Goal: Task Accomplishment & Management: Manage account settings

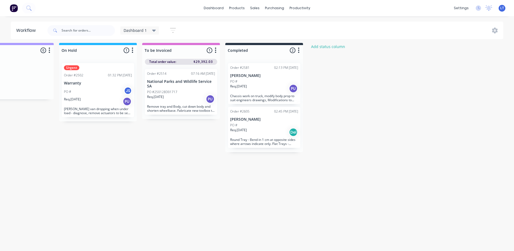
scroll to position [145, 0]
click at [293, 10] on div "productivity" at bounding box center [300, 8] width 26 height 8
click at [310, 38] on div "Planner" at bounding box center [307, 40] width 13 height 5
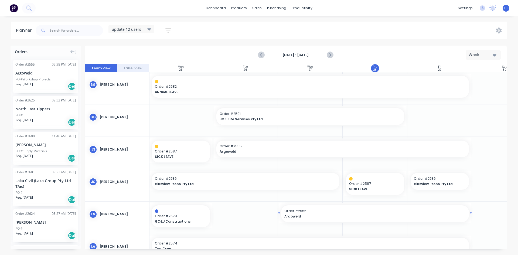
scroll to position [0, 66]
click at [331, 54] on icon "Next page" at bounding box center [329, 55] width 6 height 6
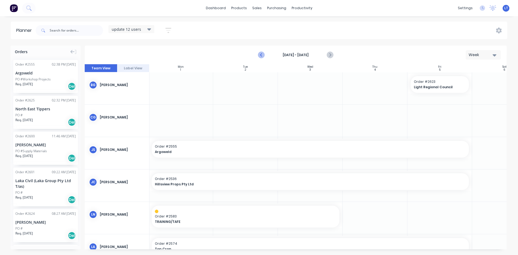
click at [260, 56] on icon "Previous page" at bounding box center [261, 55] width 6 height 6
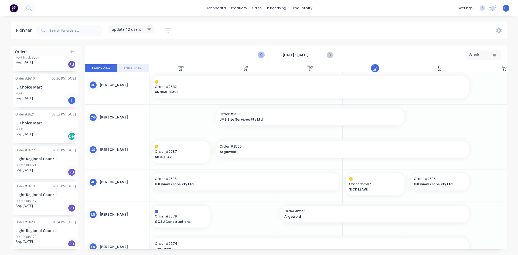
click at [260, 57] on icon "Previous page" at bounding box center [261, 55] width 6 height 6
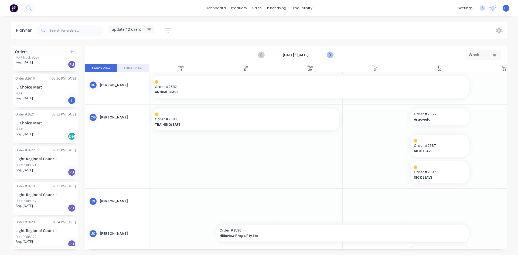
click at [331, 56] on icon "Next page" at bounding box center [329, 55] width 6 height 6
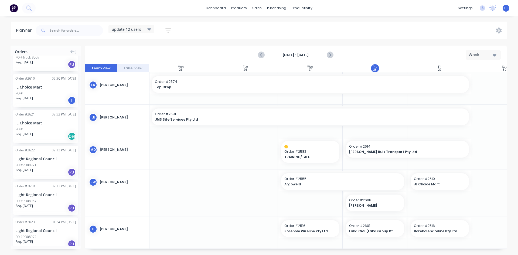
scroll to position [200, 66]
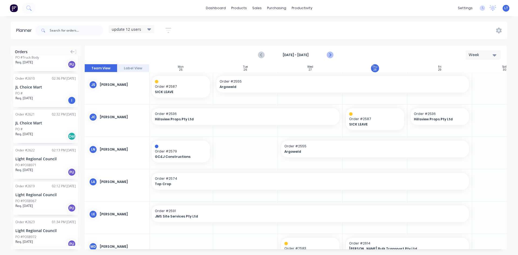
click at [330, 56] on icon "Next page" at bounding box center [330, 55] width 2 height 4
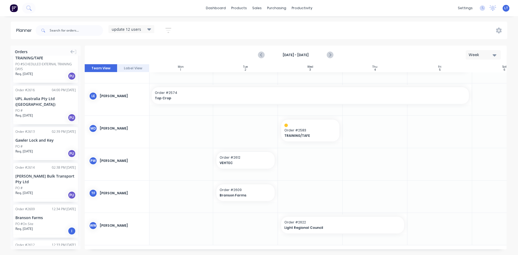
scroll to position [580, 0]
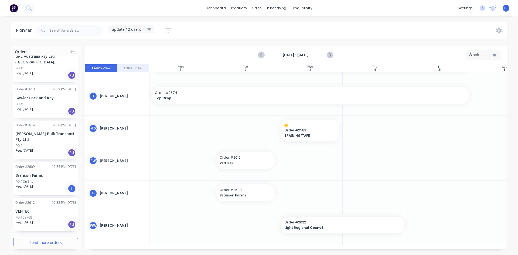
click at [43, 242] on div "Order # 2555 02:38 PM [DATE] Argoweld PO #Workshop Projects Req. [DATE] Del Ord…" at bounding box center [46, 151] width 70 height 190
click at [43, 239] on button "Load more orders" at bounding box center [45, 242] width 65 height 9
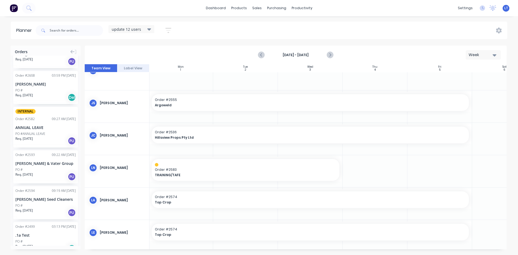
scroll to position [108, 66]
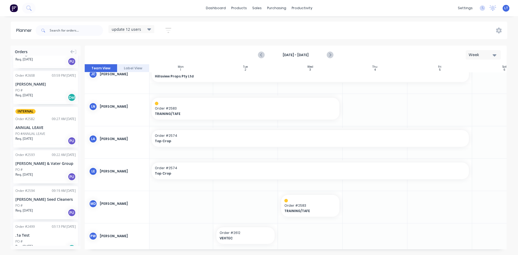
click at [45, 160] on div "[PERSON_NAME] & Vater Group" at bounding box center [45, 163] width 60 height 6
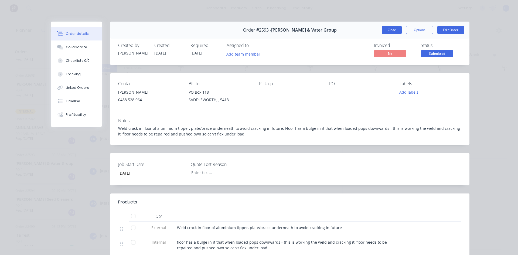
click at [388, 31] on button "Close" at bounding box center [392, 30] width 20 height 9
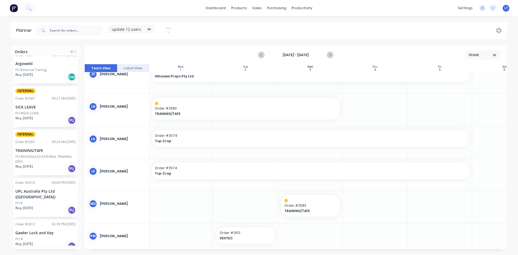
scroll to position [580, 0]
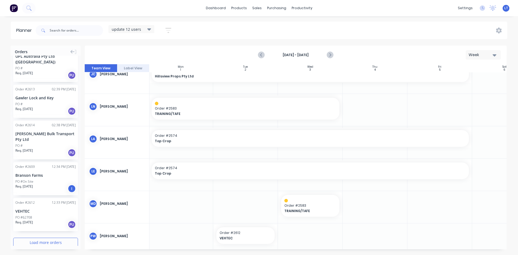
click at [47, 238] on button "Load more orders" at bounding box center [45, 242] width 65 height 9
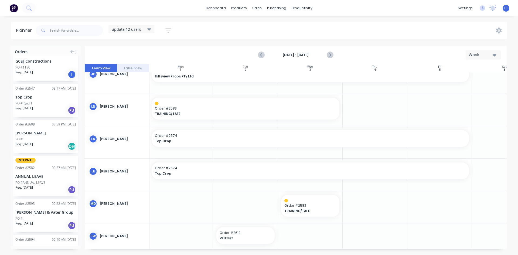
scroll to position [850, 0]
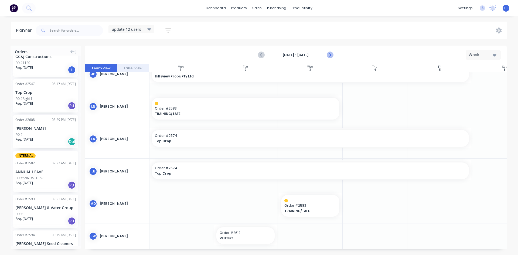
click at [333, 58] on button "Next page" at bounding box center [329, 55] width 11 height 11
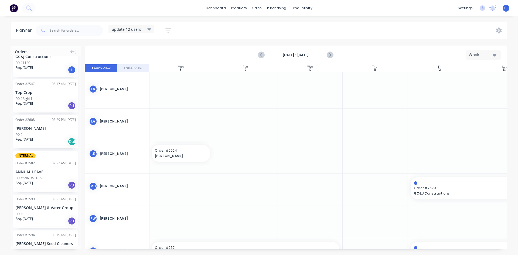
scroll to position [135, 66]
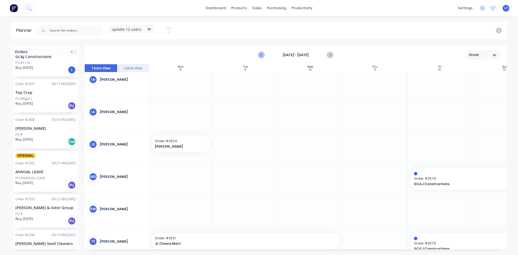
click at [263, 52] on icon "Previous page" at bounding box center [261, 55] width 6 height 6
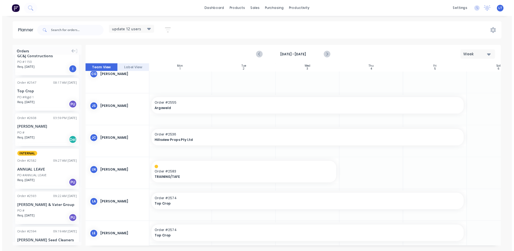
scroll to position [54, 66]
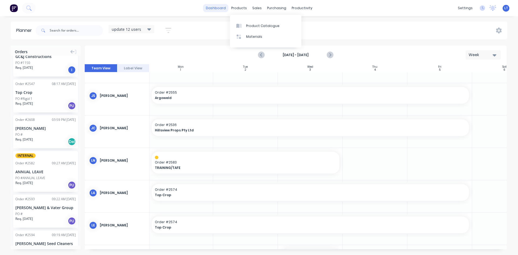
click at [221, 8] on link "dashboard" at bounding box center [215, 8] width 25 height 8
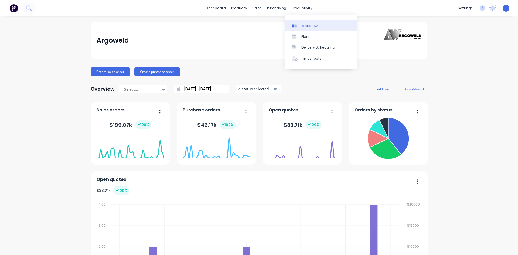
click at [303, 27] on div "Workflow" at bounding box center [309, 25] width 16 height 5
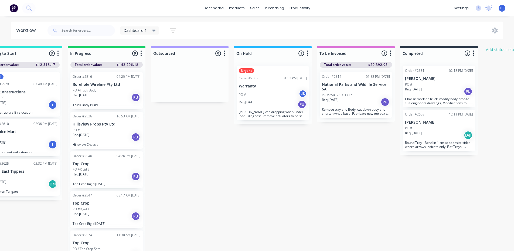
scroll to position [0, 218]
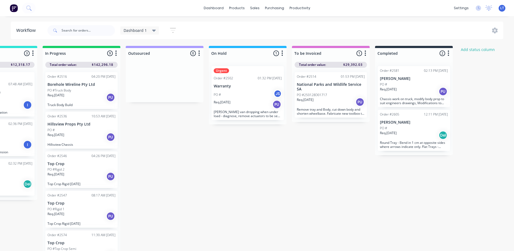
click at [332, 88] on p "National Parks and Wildlife Service SA" at bounding box center [331, 86] width 68 height 9
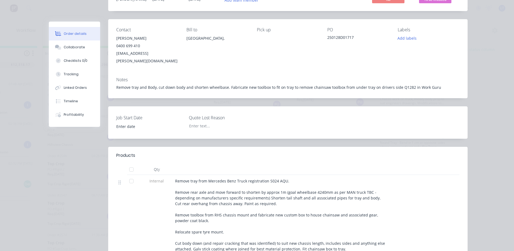
scroll to position [0, 0]
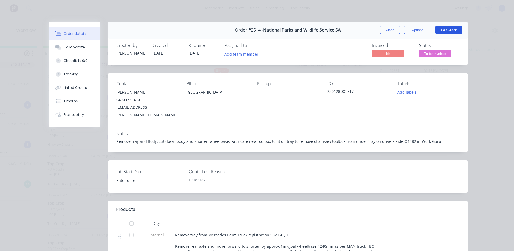
click at [447, 30] on button "Edit Order" at bounding box center [448, 30] width 27 height 9
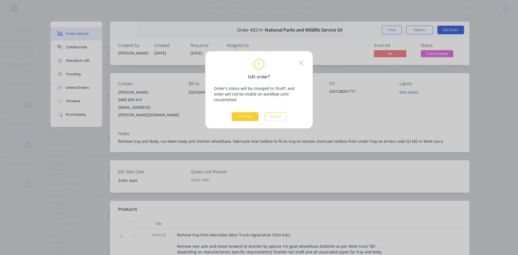
click at [251, 113] on button "Edit Order" at bounding box center [245, 116] width 27 height 9
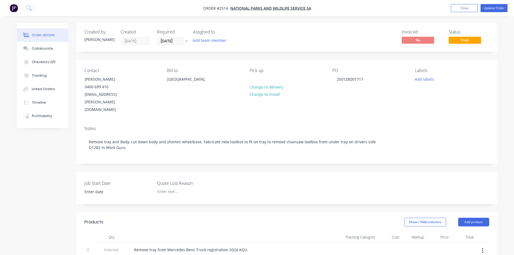
scroll to position [27, 0]
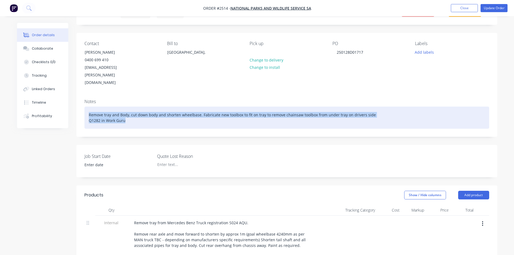
drag, startPoint x: 134, startPoint y: 108, endPoint x: 78, endPoint y: 96, distance: 57.5
click at [78, 96] on div "Notes Remove tray and Body, cut down body and shorten wheelbase. Fabricate new …" at bounding box center [286, 116] width 421 height 42
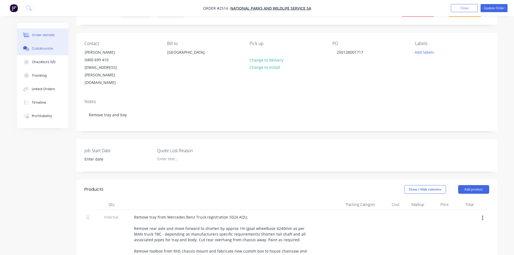
click at [40, 52] on button "Collaborate" at bounding box center [42, 48] width 51 height 13
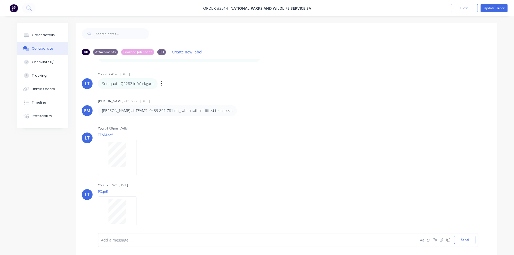
scroll to position [86, 0]
click at [39, 38] on button "Order details" at bounding box center [42, 34] width 51 height 13
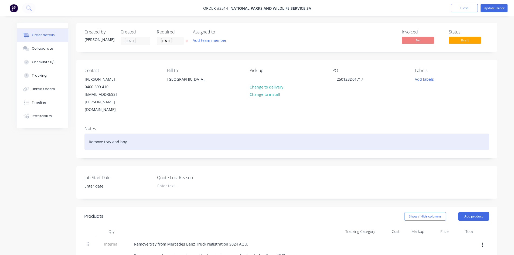
click at [128, 134] on div "Remove tray and boy" at bounding box center [286, 142] width 405 height 16
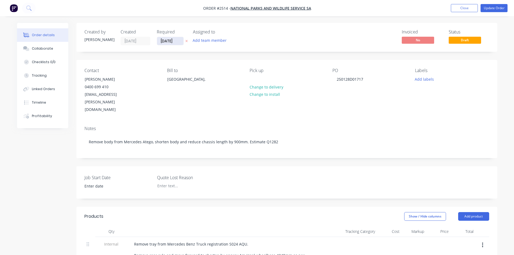
click at [176, 40] on input "[DATE]" at bounding box center [170, 41] width 26 height 8
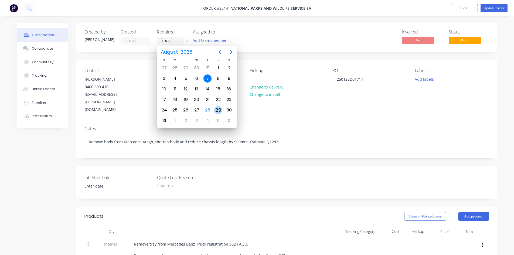
click at [219, 109] on div "29" at bounding box center [218, 110] width 8 height 8
type input "[DATE]"
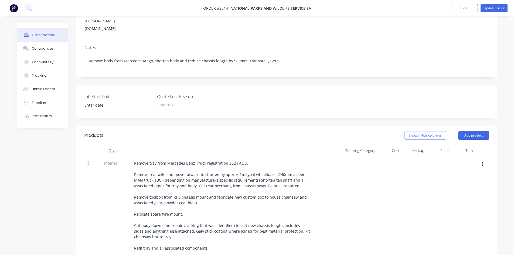
scroll to position [108, 0]
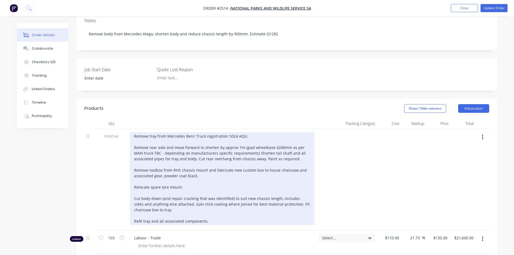
click at [174, 195] on div "Remove tray from Mercedes Benz Truck registration S024 AQU. Remove rear axle an…" at bounding box center [222, 178] width 184 height 93
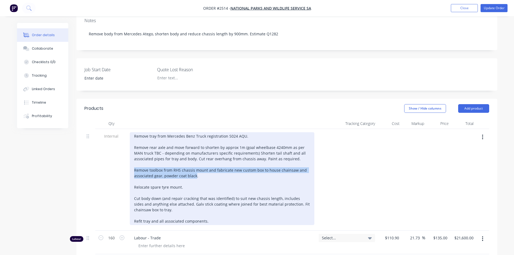
drag, startPoint x: 195, startPoint y: 162, endPoint x: 133, endPoint y: 156, distance: 62.8
click at [133, 156] on div "Remove tray from Mercedes Benz Truck registration S024 AQU. Remove rear axle an…" at bounding box center [222, 178] width 184 height 93
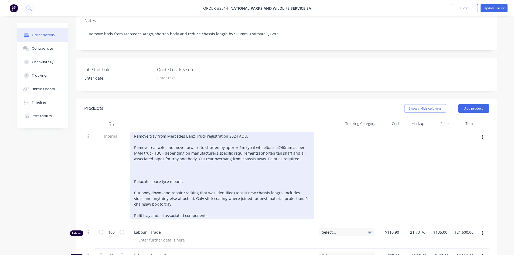
click at [142, 155] on div "Remove tray from Mercedes Benz Truck registration S024 AQU. Remove rear axle an…" at bounding box center [222, 175] width 184 height 87
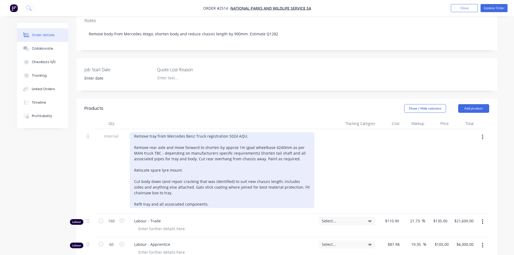
click at [208, 189] on div "Remove tray from Mercedes Benz Truck registration S024 AQU. Remove rear axle an…" at bounding box center [222, 170] width 184 height 76
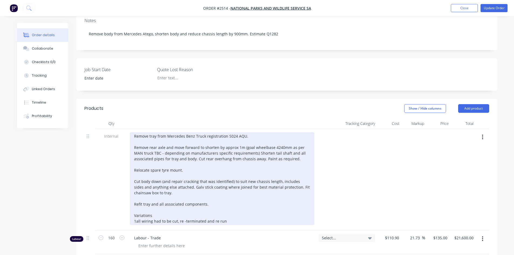
click at [135, 206] on div "Remove tray from Mercedes Benz Truck registration S024 AQU. Remove rear axle an…" at bounding box center [222, 178] width 184 height 93
click at [226, 205] on div "Remove tray from Mercedes Benz Truck registration S024 AQU. Remove rear axle an…" at bounding box center [222, 178] width 184 height 93
click at [155, 206] on div "Remove tray from Mercedes Benz Truck registration S024 AQU. Remove rear axle an…" at bounding box center [222, 178] width 184 height 93
click at [250, 207] on div "Remove tray from Mercedes Benz Truck registration S024 AQU. Remove rear axle an…" at bounding box center [222, 178] width 184 height 93
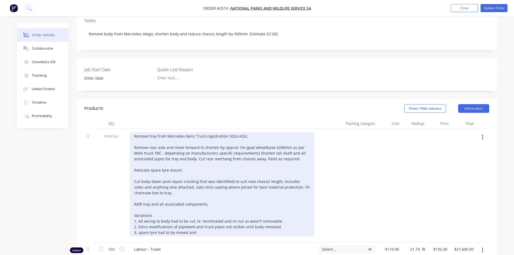
click at [139, 217] on div "Remove tray from Mercedes Benz Truck registration S024 AQU. Remove rear axle an…" at bounding box center [222, 184] width 184 height 104
click at [195, 218] on div "Remove tray from Mercedes Benz Truck registration S024 AQU. Remove rear axle an…" at bounding box center [222, 184] width 184 height 104
drag, startPoint x: 187, startPoint y: 217, endPoint x: 175, endPoint y: 217, distance: 11.9
click at [175, 217] on div "Remove tray from Mercedes Benz Truck registration S024 AQU. Remove rear axle an…" at bounding box center [222, 184] width 184 height 104
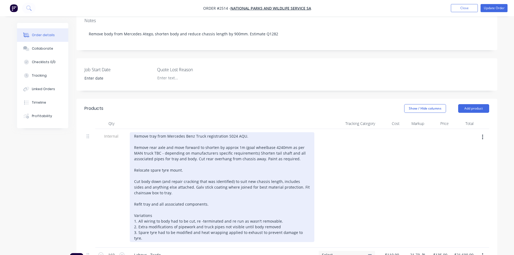
click at [156, 217] on div "Remove tray from Mercedes Benz Truck registration S024 AQU. Remove rear axle an…" at bounding box center [222, 187] width 184 height 110
click at [141, 223] on div "Remove tray from Mercedes Benz Truck registration S024 AQU. Remove rear axle an…" at bounding box center [222, 187] width 184 height 110
click at [133, 225] on div "Remove tray from Mercedes Benz Truck registration S024 AQU. Remove rear axle an…" at bounding box center [222, 187] width 184 height 110
click at [136, 223] on div "Remove tray from Mercedes Benz Truck registration S024 AQU. Remove rear axle an…" at bounding box center [222, 187] width 184 height 110
click at [134, 223] on div "Remove tray from Mercedes Benz Truck registration S024 AQU. Remove rear axle an…" at bounding box center [222, 187] width 184 height 110
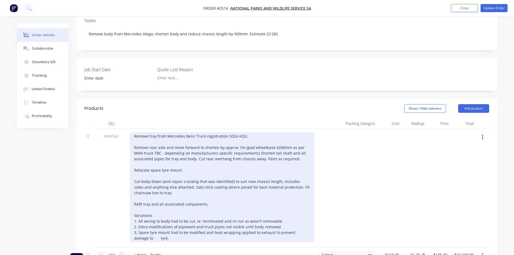
click at [143, 224] on div "Remove tray from Mercedes Benz Truck registration S024 AQU. Remove rear axle an…" at bounding box center [222, 187] width 184 height 110
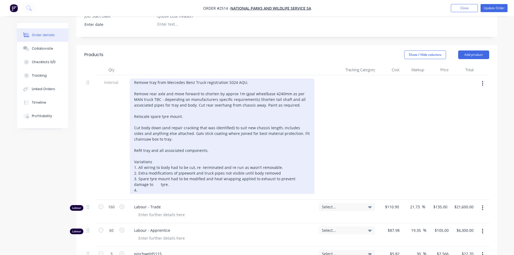
scroll to position [162, 0]
click at [142, 174] on div "Remove tray from Mercedes Benz Truck registration S024 AQU. Remove rear axle an…" at bounding box center [222, 135] width 184 height 115
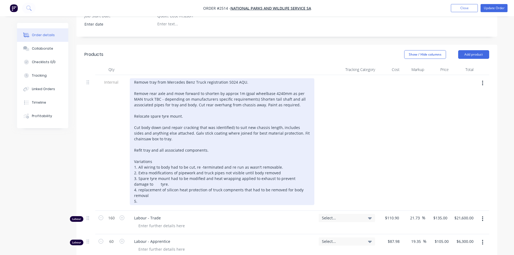
click at [233, 176] on div "Remove tray from Mercedes Benz Truck registration S024 AQU. Remove rear axle an…" at bounding box center [222, 141] width 184 height 127
click at [138, 186] on div "Remove tray from Mercedes Benz Truck registration S024 AQU. Remove rear axle an…" at bounding box center [222, 141] width 184 height 127
click at [169, 186] on div "Remove tray from Mercedes Benz Truck registration S024 AQU. Remove rear axle an…" at bounding box center [222, 141] width 184 height 127
click at [187, 186] on div "Remove tray from Mercedes Benz Truck registration S024 AQU. Remove rear axle an…" at bounding box center [222, 141] width 184 height 127
drag, startPoint x: 190, startPoint y: 186, endPoint x: 184, endPoint y: 184, distance: 5.8
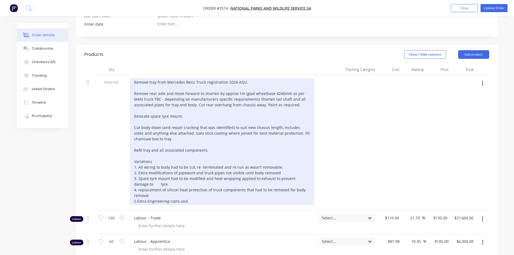
click at [189, 186] on div "Remove tray from Mercedes Benz Truck registration S024 AQU. Remove rear axle an…" at bounding box center [222, 141] width 184 height 127
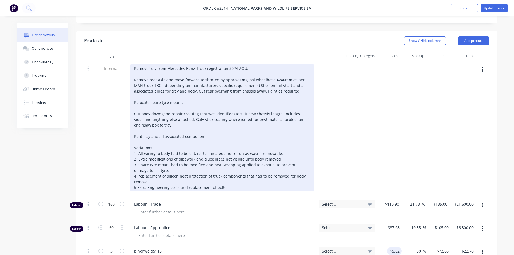
scroll to position [189, 0]
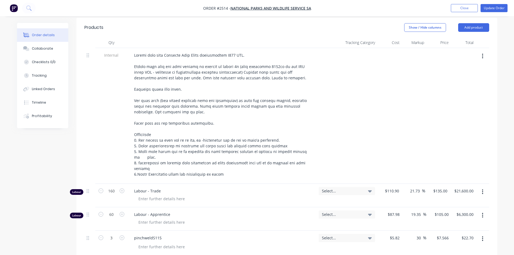
click at [482, 212] on icon "button" at bounding box center [482, 215] width 1 height 6
drag, startPoint x: 450, startPoint y: 247, endPoint x: 236, endPoint y: 221, distance: 215.4
click at [115, 187] on input "160" at bounding box center [111, 191] width 14 height 8
type input "1"
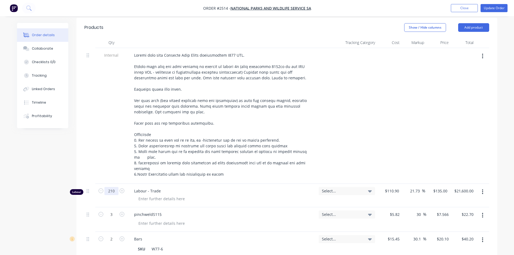
type input "210"
type input "$28,350.00"
click at [344, 151] on div at bounding box center [346, 116] width 61 height 136
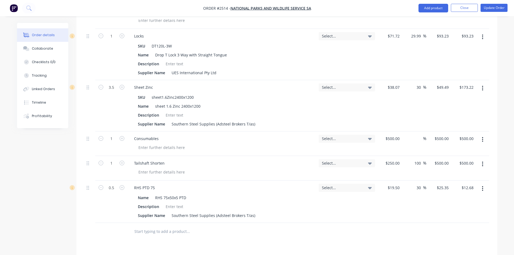
scroll to position [521, 0]
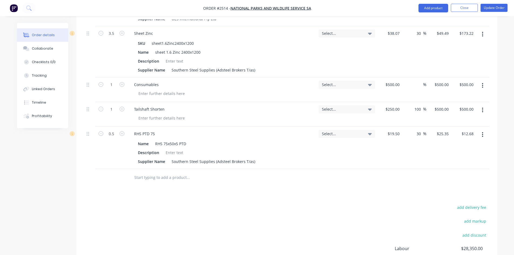
click at [483, 132] on icon "button" at bounding box center [482, 134] width 1 height 5
click at [447, 177] on div "Delete" at bounding box center [464, 181] width 42 height 8
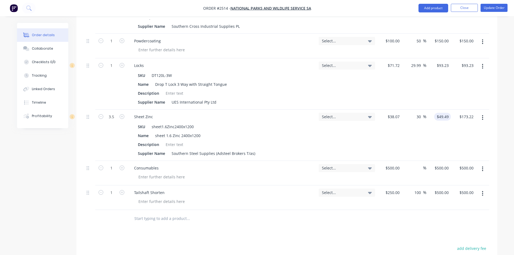
scroll to position [425, 0]
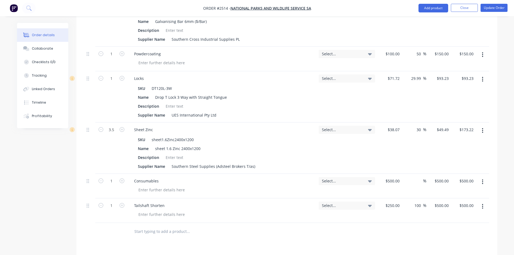
click at [481, 126] on button "button" at bounding box center [482, 131] width 13 height 10
click at [456, 173] on div "Delete" at bounding box center [464, 177] width 42 height 8
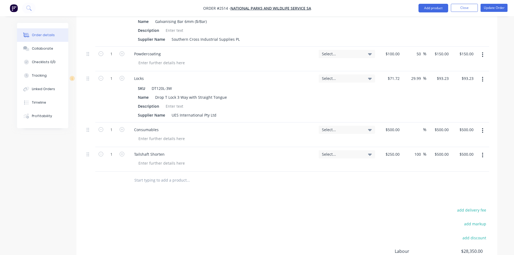
click at [484, 74] on button "button" at bounding box center [482, 79] width 13 height 10
click at [462, 122] on div "Delete" at bounding box center [464, 126] width 42 height 8
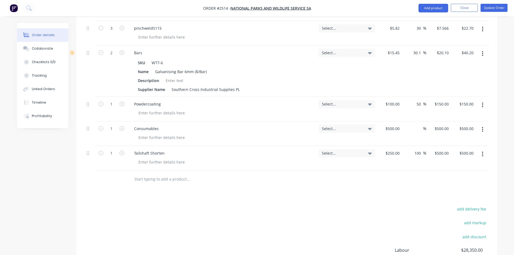
scroll to position [371, 0]
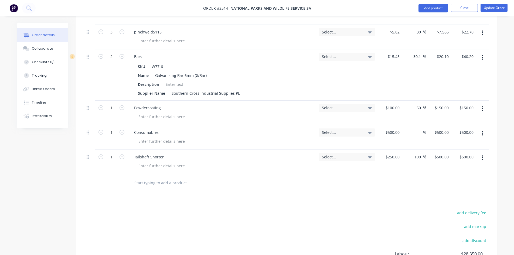
click at [483, 106] on icon "button" at bounding box center [482, 109] width 1 height 6
click at [455, 151] on div "Delete" at bounding box center [464, 155] width 42 height 8
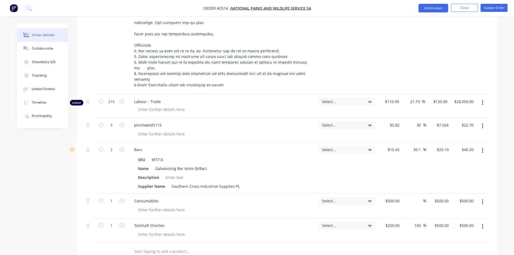
scroll to position [263, 0]
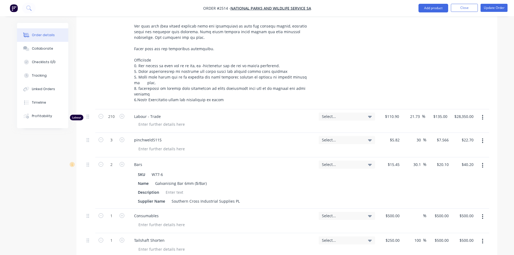
click at [482, 138] on icon "button" at bounding box center [482, 141] width 1 height 6
click at [449, 183] on div "Delete" at bounding box center [464, 187] width 42 height 8
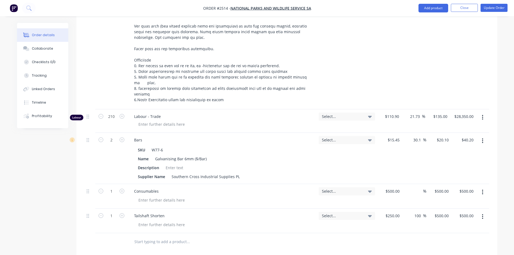
click at [150, 236] on input "text" at bounding box center [188, 241] width 108 height 11
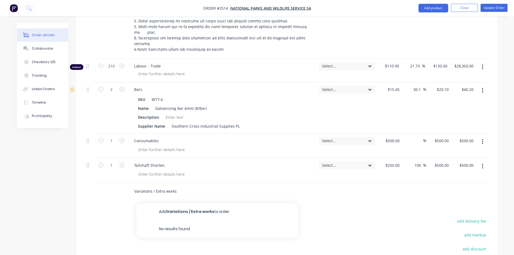
scroll to position [317, 0]
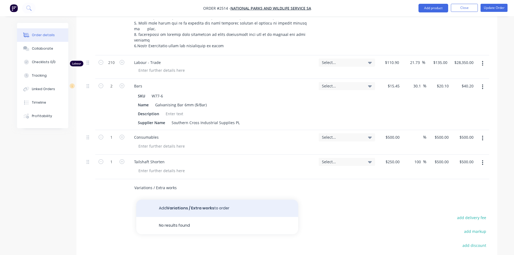
type input "Variations / Extra works"
click at [193, 200] on button "Add Variations / Extra works to order" at bounding box center [217, 208] width 162 height 17
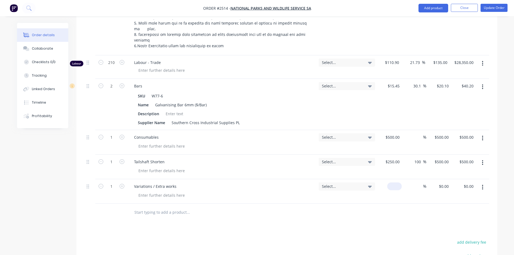
click at [401, 182] on input at bounding box center [395, 186] width 12 height 8
type input "$6,550.00"
click at [397, 222] on div "Products Show / Hide columns Add product Qty Tracking Category Cost Markup Pric…" at bounding box center [286, 119] width 421 height 461
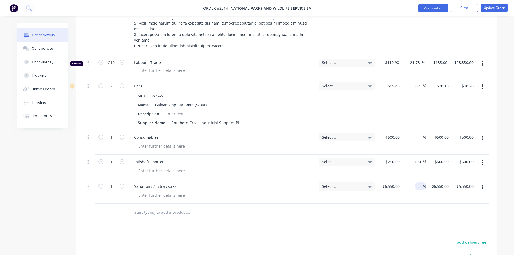
click at [417, 182] on input at bounding box center [420, 186] width 6 height 8
type input "30"
type input "$8,515.00"
click at [418, 204] on div at bounding box center [286, 213] width 405 height 18
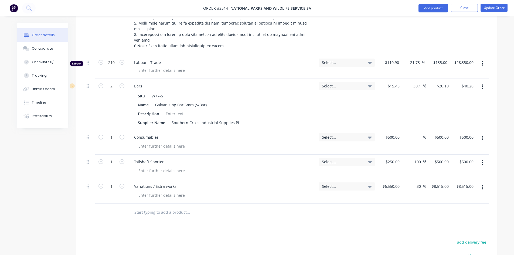
scroll to position [406, 0]
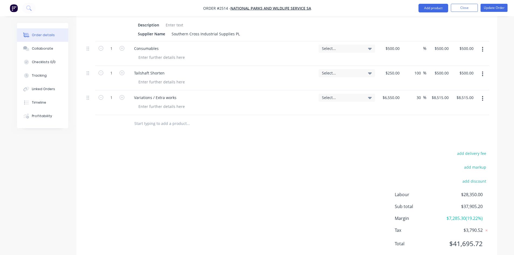
drag, startPoint x: 422, startPoint y: 81, endPoint x: 411, endPoint y: 82, distance: 10.8
click at [411, 90] on div "30 30 %" at bounding box center [414, 102] width 25 height 25
type input "25"
type input "$8,187.50"
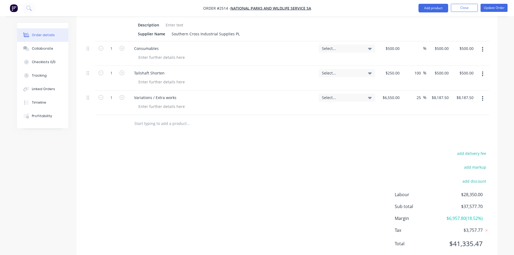
click at [335, 150] on div "add delivery fee add markup add discount Labour $28,350.00 Sub total $37,577.70…" at bounding box center [286, 202] width 405 height 104
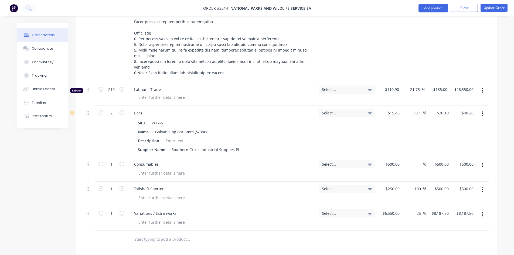
scroll to position [271, 0]
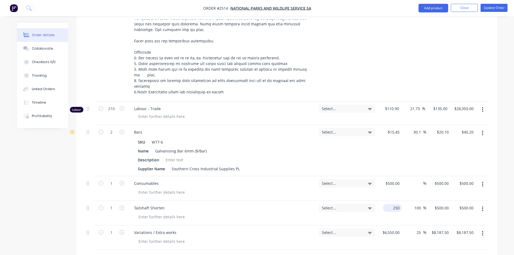
click at [388, 201] on div "250 $250.00" at bounding box center [389, 213] width 25 height 25
type input "7"
type input "$475.00"
type input "$950.00"
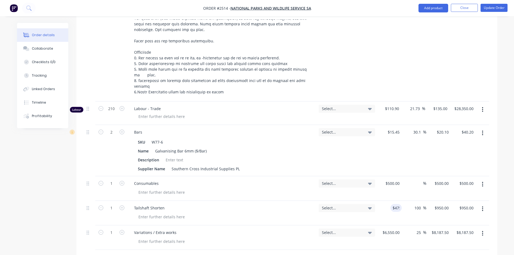
click at [293, 213] on div at bounding box center [224, 217] width 180 height 8
drag, startPoint x: 422, startPoint y: 194, endPoint x: 414, endPoint y: 193, distance: 8.2
click at [414, 204] on input "100" at bounding box center [418, 208] width 9 height 8
type input "70"
type input "$807.50"
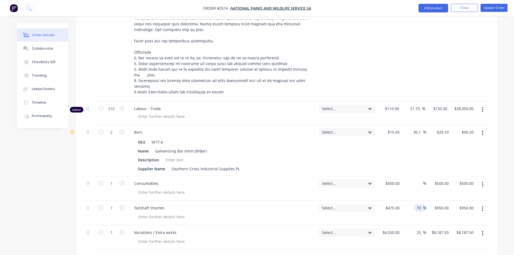
type input "$807.50"
click at [305, 204] on div "Tailshaft Shorten" at bounding box center [222, 208] width 184 height 8
drag, startPoint x: 420, startPoint y: 217, endPoint x: 407, endPoint y: 216, distance: 13.0
click at [407, 225] on div "25 25 %" at bounding box center [414, 237] width 25 height 25
type input "20"
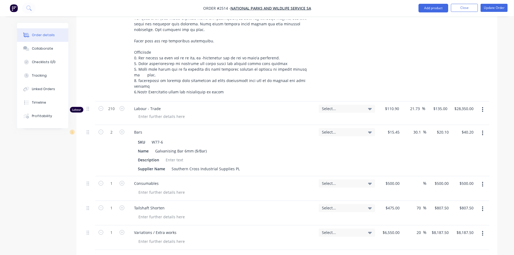
type input "$7,860.00"
click at [292, 237] on div at bounding box center [224, 241] width 180 height 8
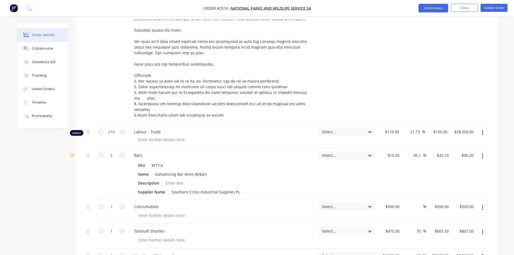
scroll to position [244, 0]
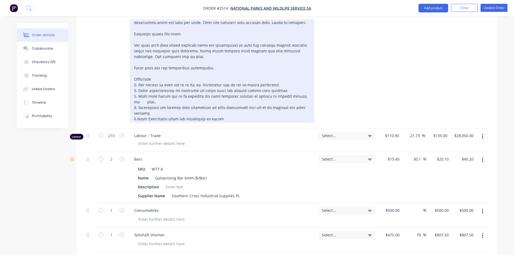
click at [285, 93] on div at bounding box center [222, 59] width 184 height 127
click at [256, 102] on div at bounding box center [222, 59] width 184 height 127
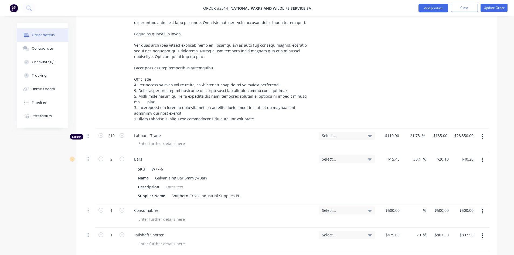
click at [251, 133] on span "Labour - Trade" at bounding box center [224, 136] width 180 height 6
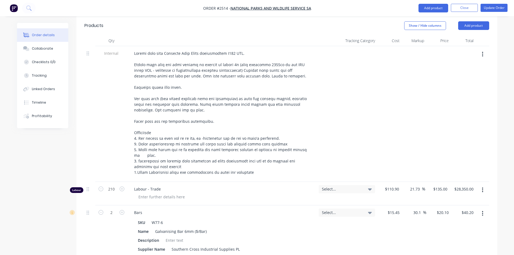
scroll to position [190, 0]
click at [493, 6] on button "Update Order" at bounding box center [493, 8] width 27 height 8
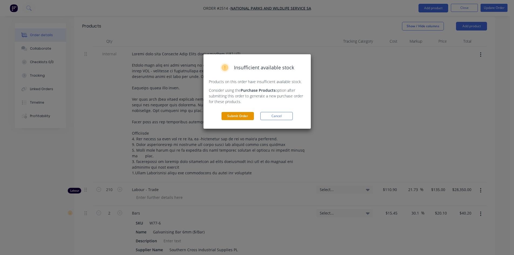
click at [243, 115] on button "Submit Order" at bounding box center [237, 116] width 32 height 8
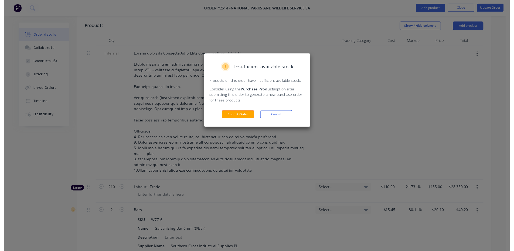
scroll to position [0, 0]
